Goal: Information Seeking & Learning: Learn about a topic

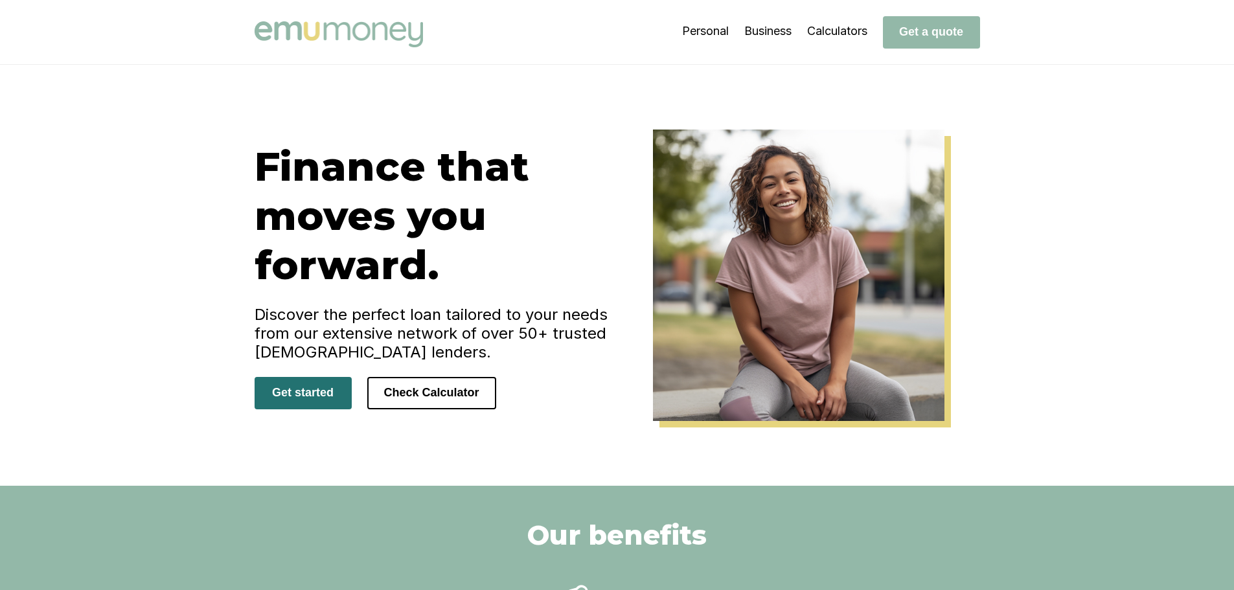
click at [314, 387] on button "Get started" at bounding box center [303, 393] width 97 height 32
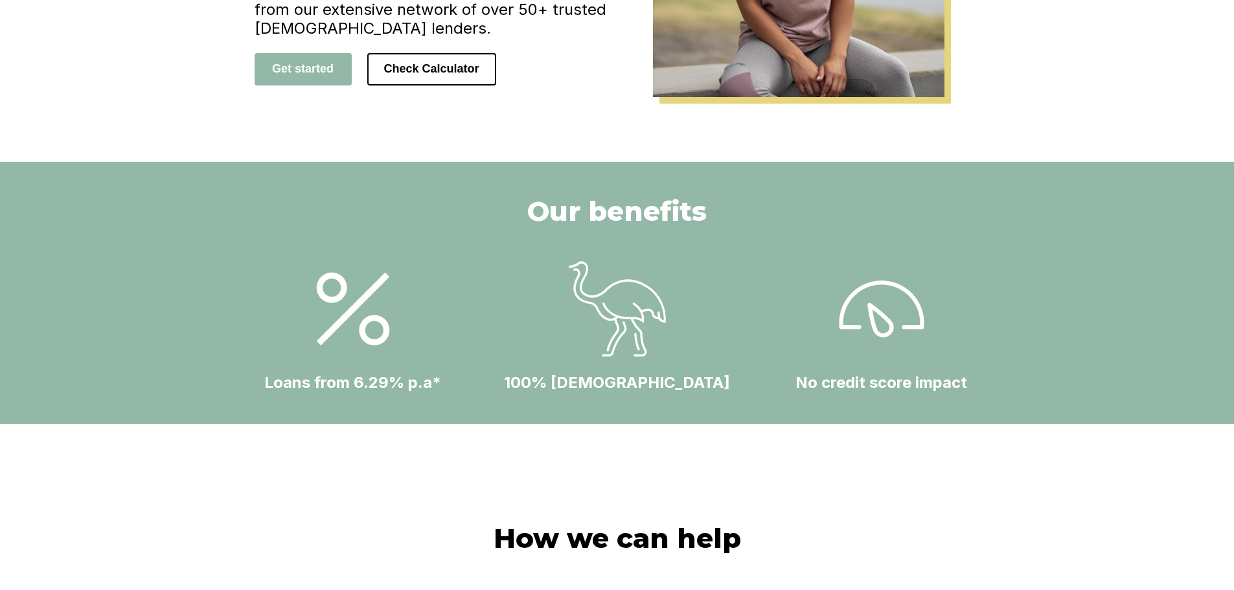
scroll to position [842, 0]
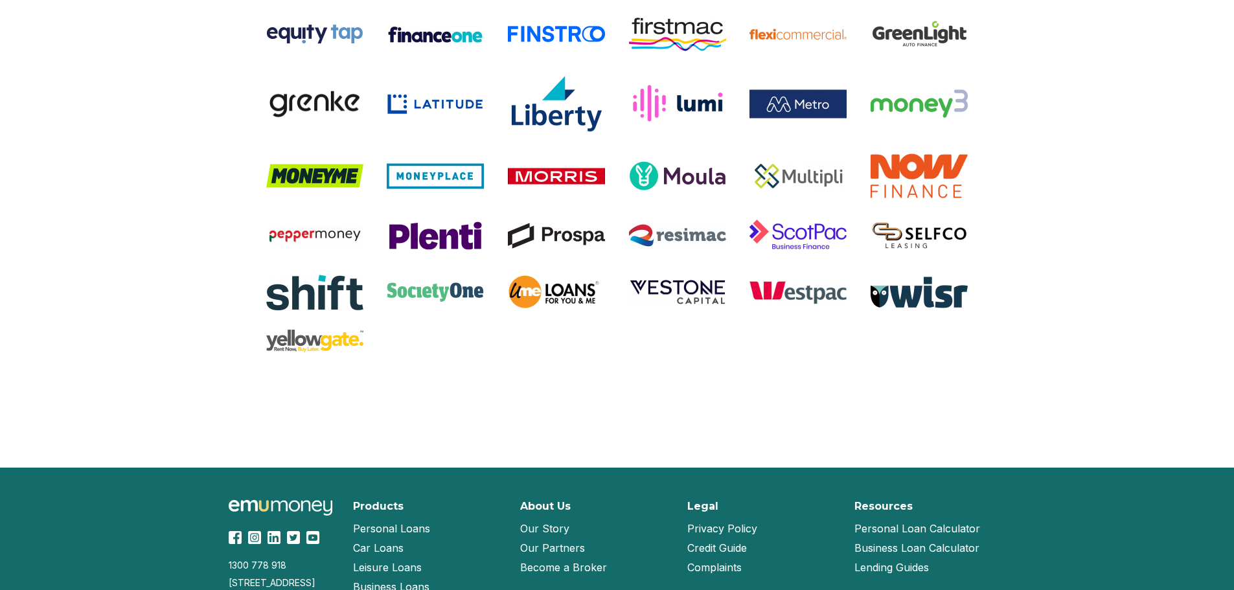
scroll to position [2721, 0]
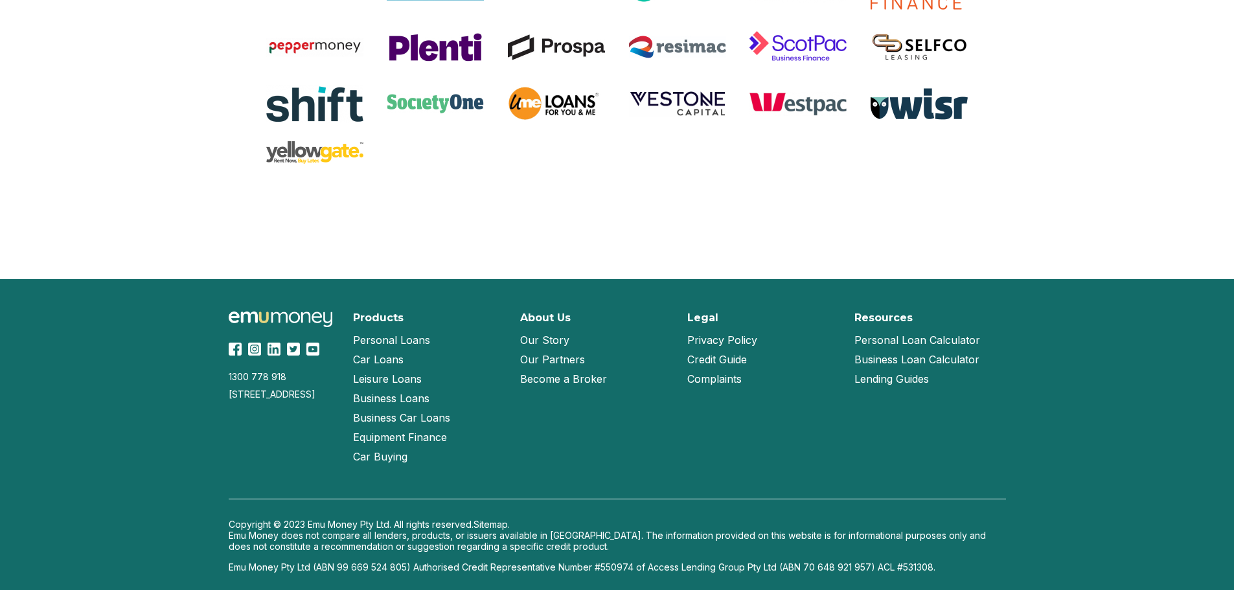
click at [563, 341] on link "Our Story" at bounding box center [544, 339] width 49 height 19
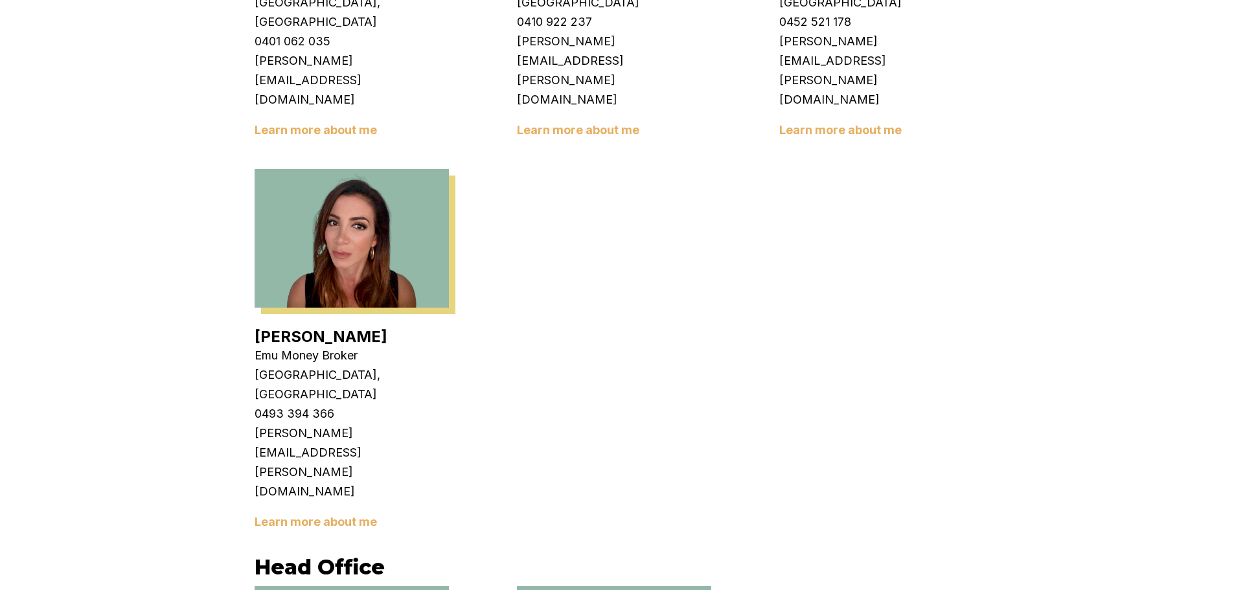
scroll to position [2268, 0]
